Goal: Check status

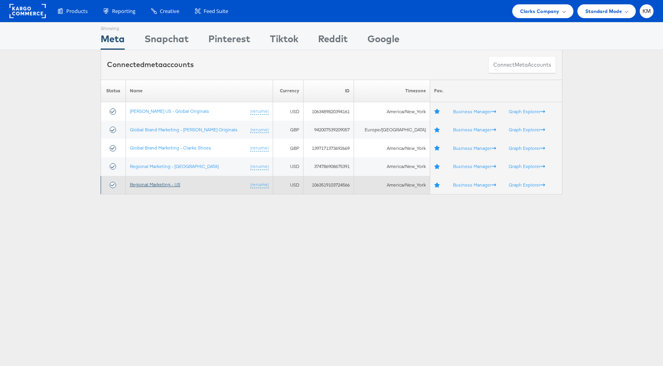
click at [174, 186] on link "Regional Marketing - US" at bounding box center [155, 185] width 51 height 6
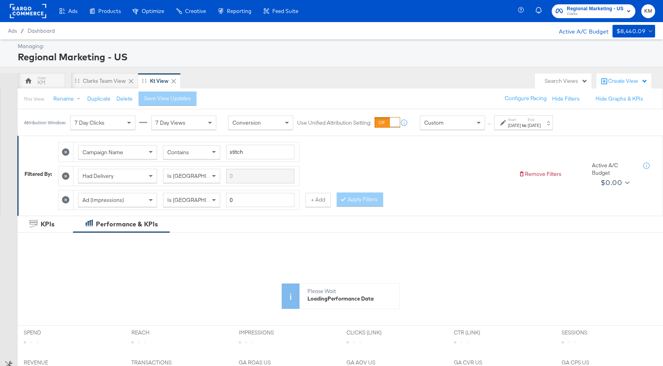
click at [521, 125] on div "[DATE]" at bounding box center [514, 125] width 13 height 6
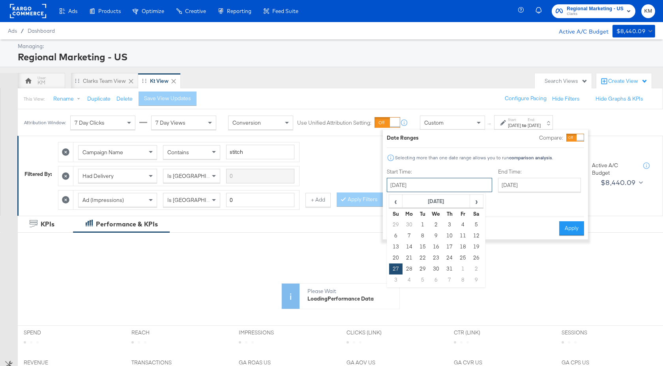
click at [458, 181] on input "[DATE]" at bounding box center [439, 185] width 105 height 14
click at [476, 201] on span "›" at bounding box center [477, 201] width 12 height 12
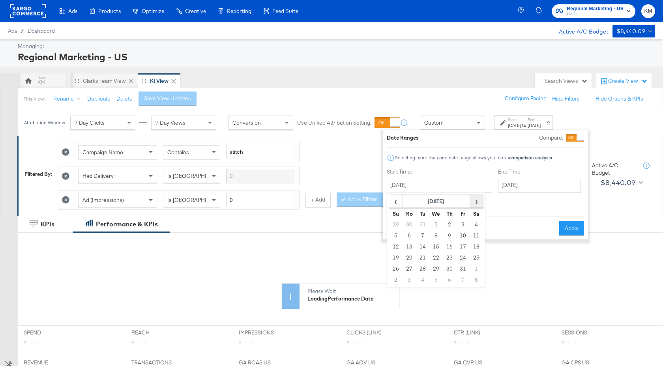
click at [476, 201] on span "›" at bounding box center [477, 201] width 12 height 12
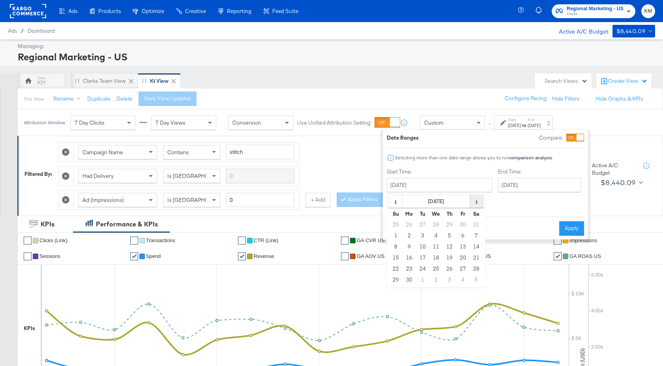
click at [476, 201] on span "›" at bounding box center [477, 201] width 12 height 12
click at [396, 203] on span "‹" at bounding box center [396, 201] width 12 height 12
click at [396, 269] on td "24" at bounding box center [395, 269] width 13 height 11
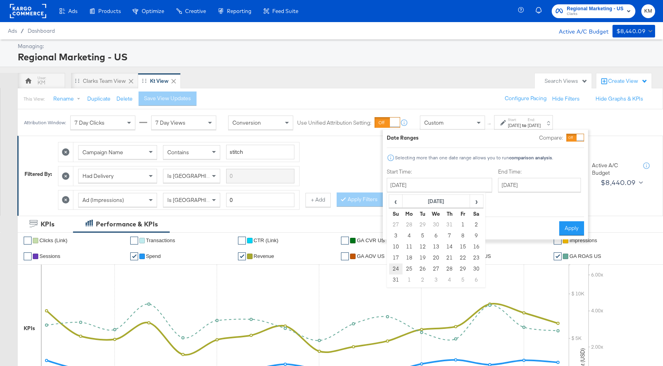
type input "[DATE]"
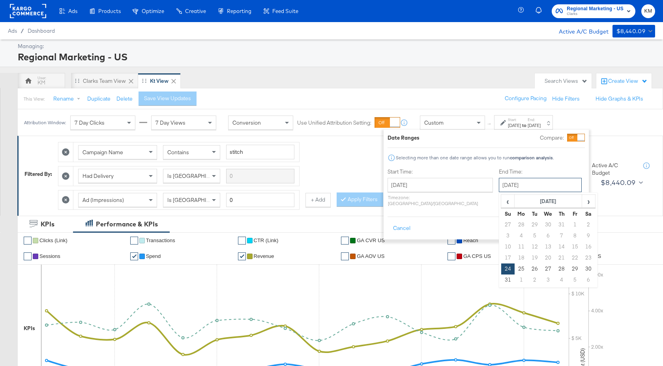
click at [503, 184] on input "[DATE]" at bounding box center [540, 185] width 83 height 14
click at [583, 203] on span "›" at bounding box center [589, 201] width 12 height 12
click at [542, 239] on td "10" at bounding box center [548, 236] width 13 height 11
type input "[DATE]"
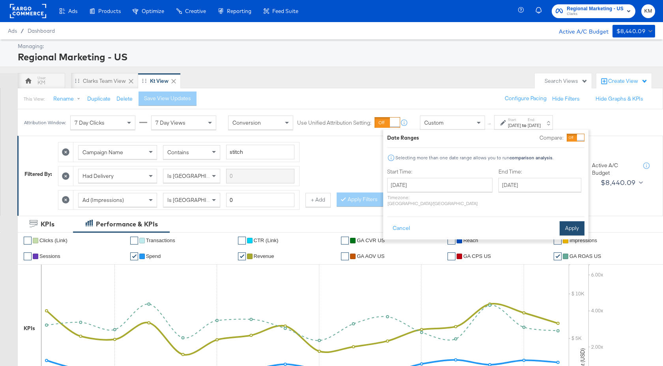
click at [568, 224] on button "Apply" at bounding box center [572, 229] width 25 height 14
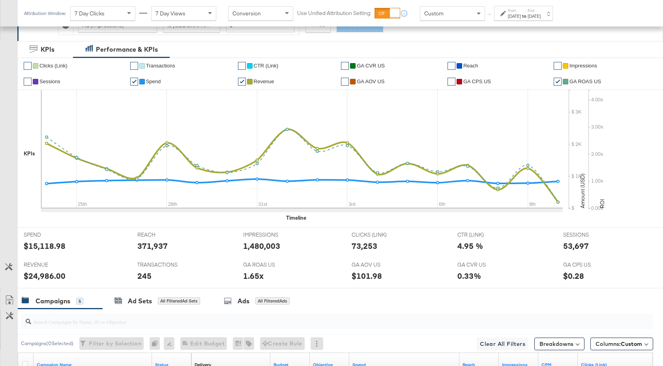
scroll to position [386, 0]
